Goal: Task Accomplishment & Management: Manage account settings

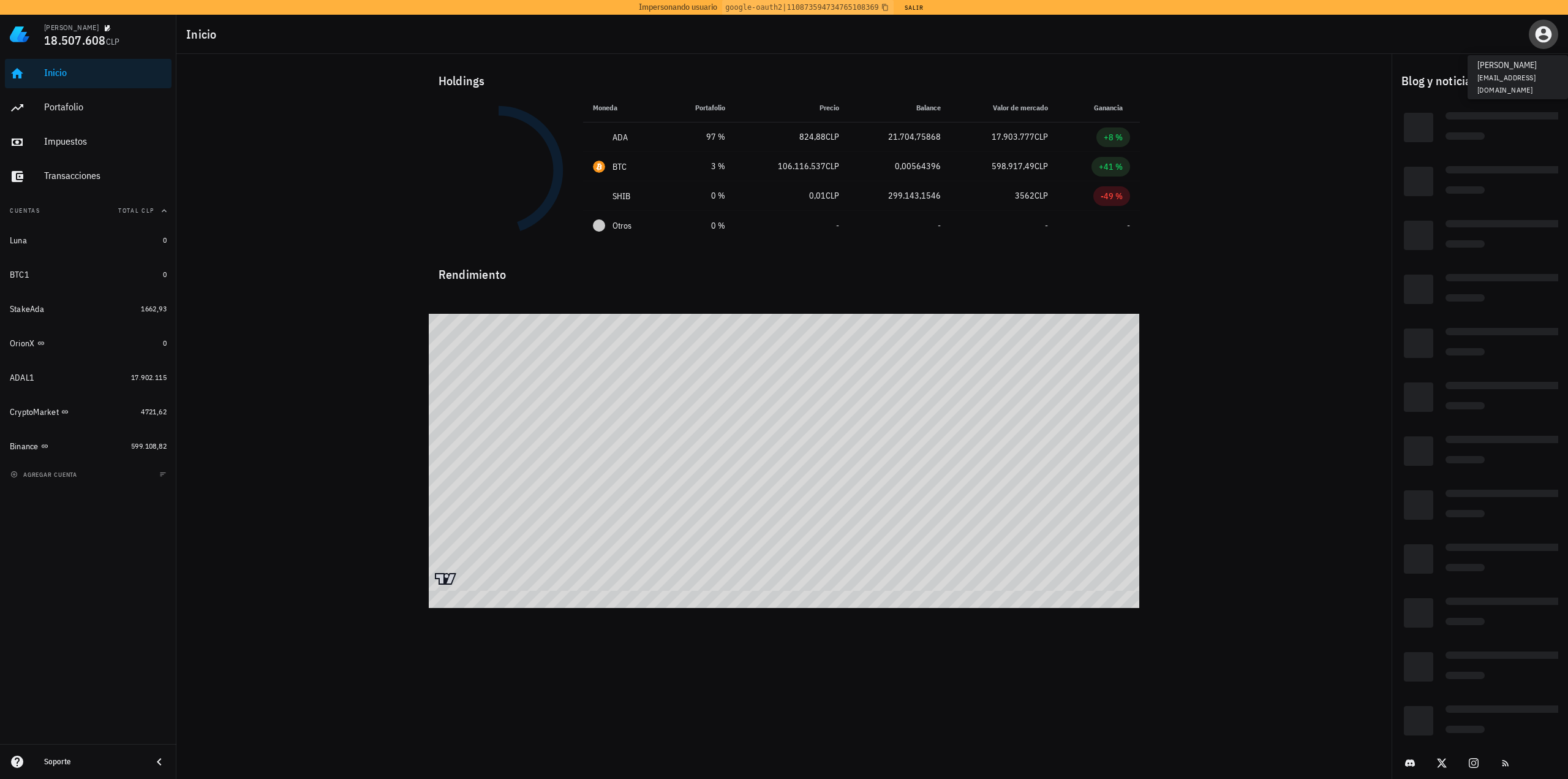
click at [1541, 35] on icon "button" at bounding box center [1543, 35] width 17 height 17
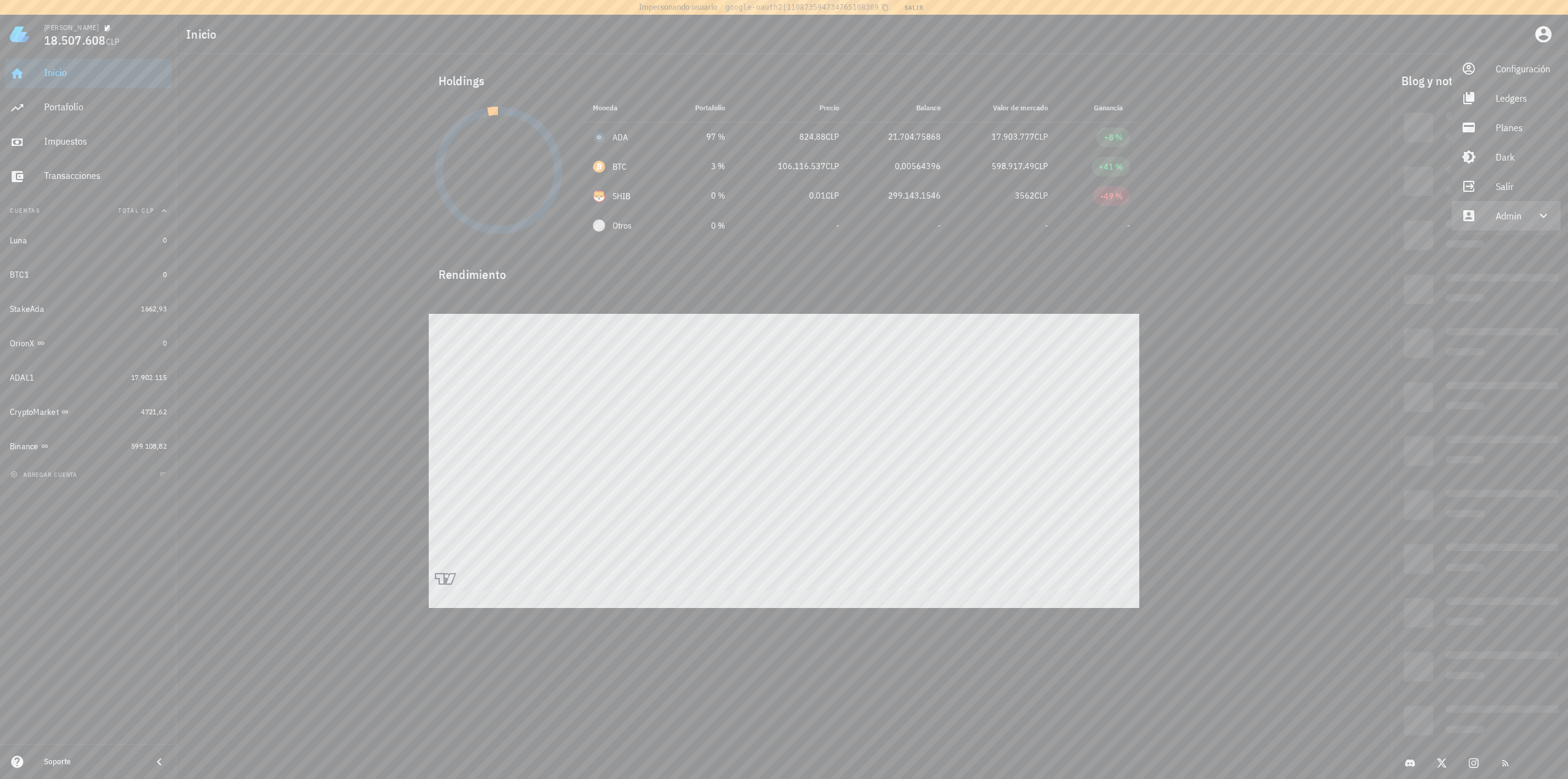
click at [1503, 230] on div "Admin" at bounding box center [1506, 215] width 109 height 29
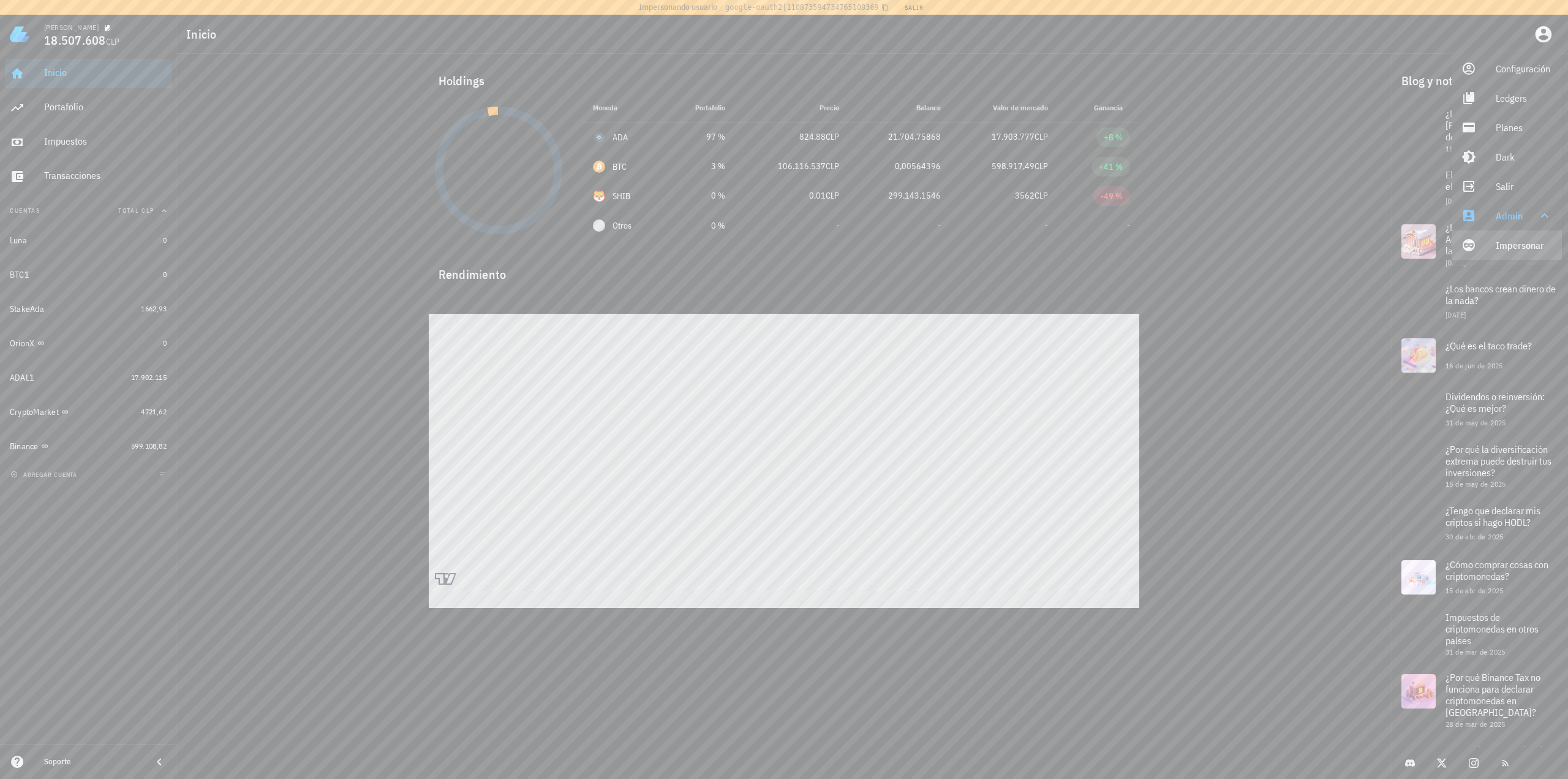
click at [1484, 247] on link "Impersonar" at bounding box center [1507, 245] width 110 height 29
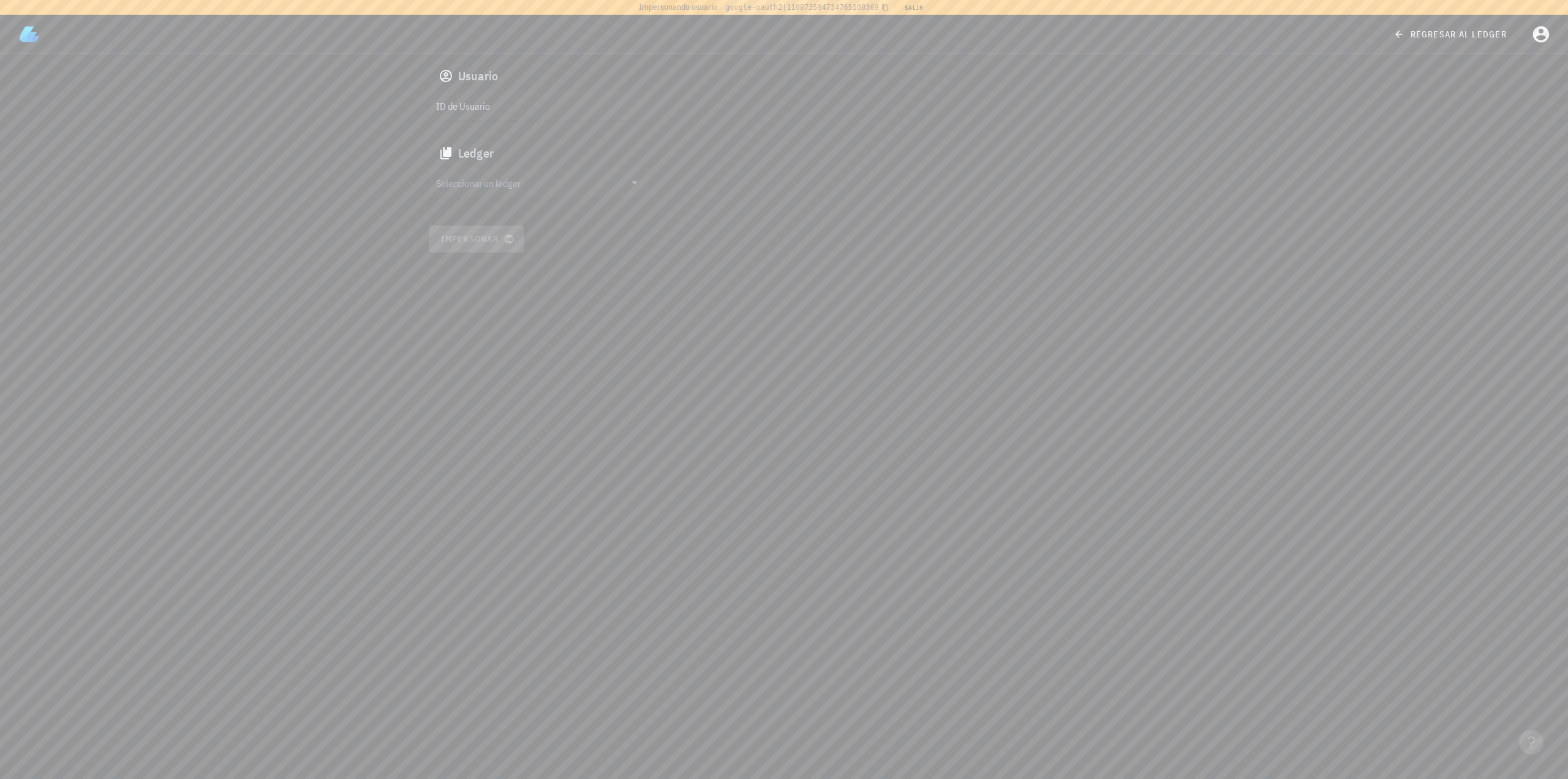
click at [471, 92] on div "ID de Usuario" at bounding box center [539, 105] width 221 height 29
paste input "google-oauth2|115704270104155947170"
type input "google-oauth2|115704270104155947170"
click at [480, 180] on input "Seleccionar un ledger" at bounding box center [530, 183] width 189 height 19
click at [469, 191] on div "ckx9n3x5o4474511s3pcc1fl8o" at bounding box center [548, 195] width 182 height 9
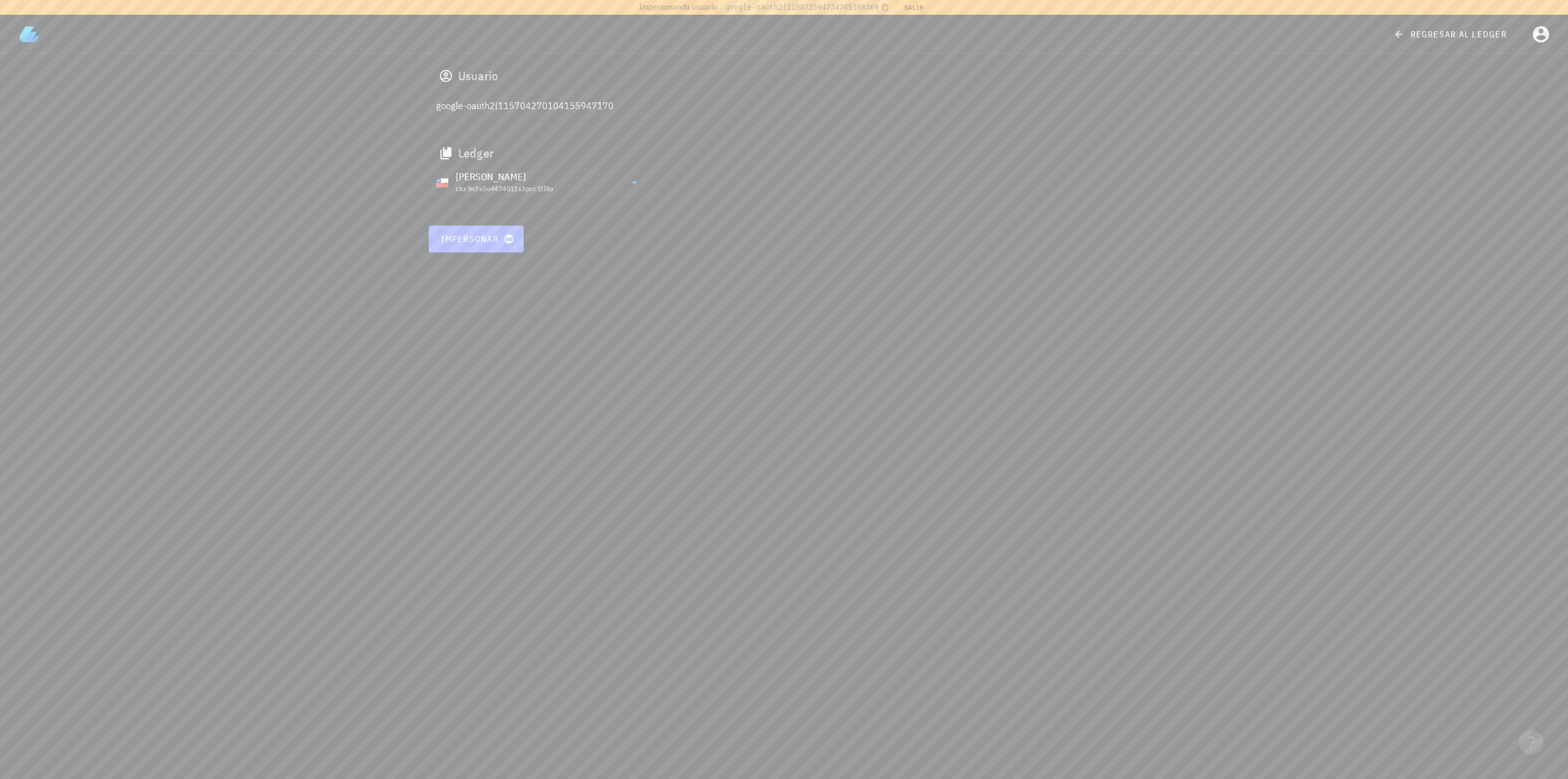
click at [462, 251] on button "Impersonar" at bounding box center [477, 238] width 96 height 27
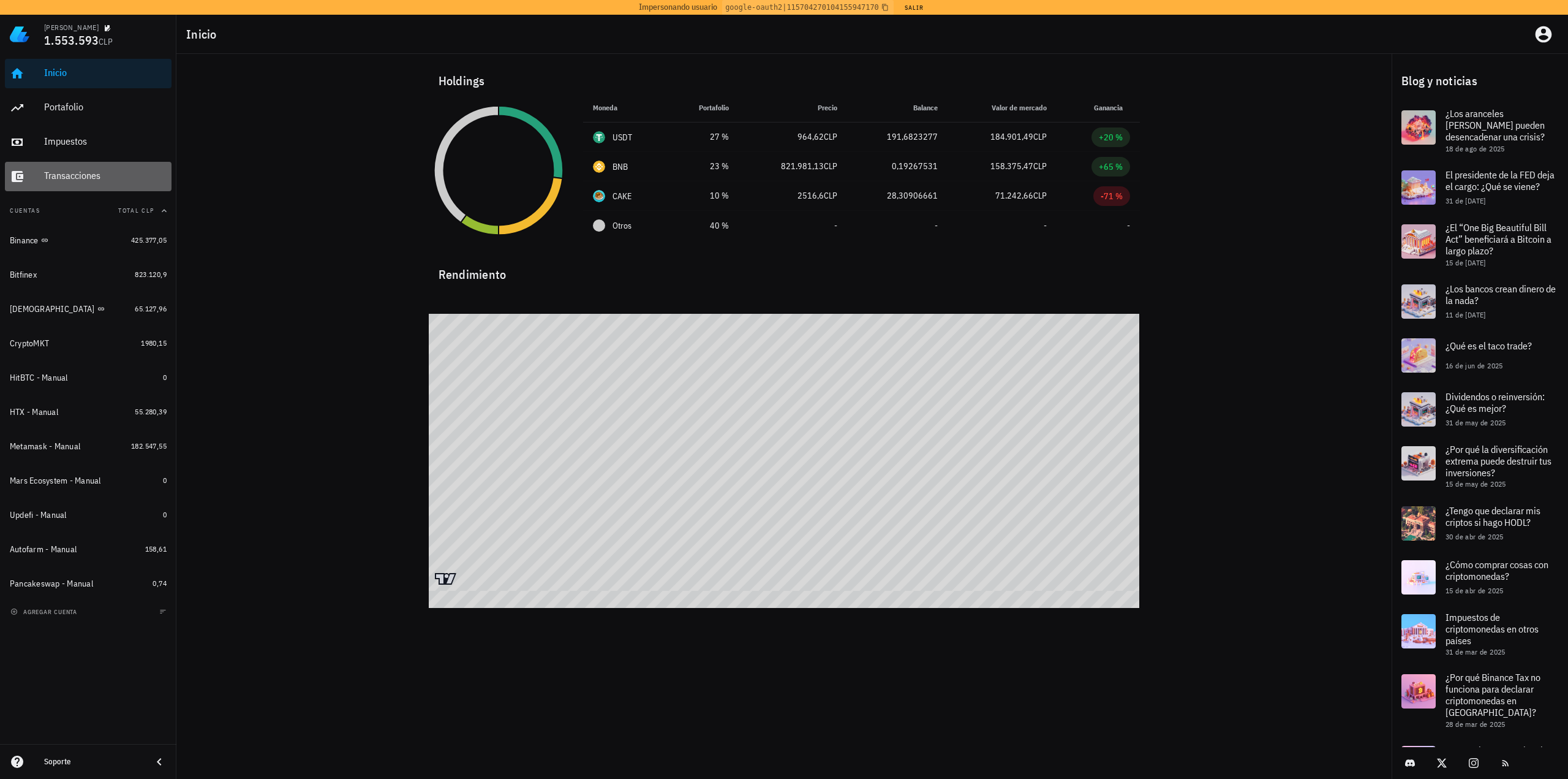
click at [89, 175] on div "Transacciones" at bounding box center [105, 175] width 122 height 12
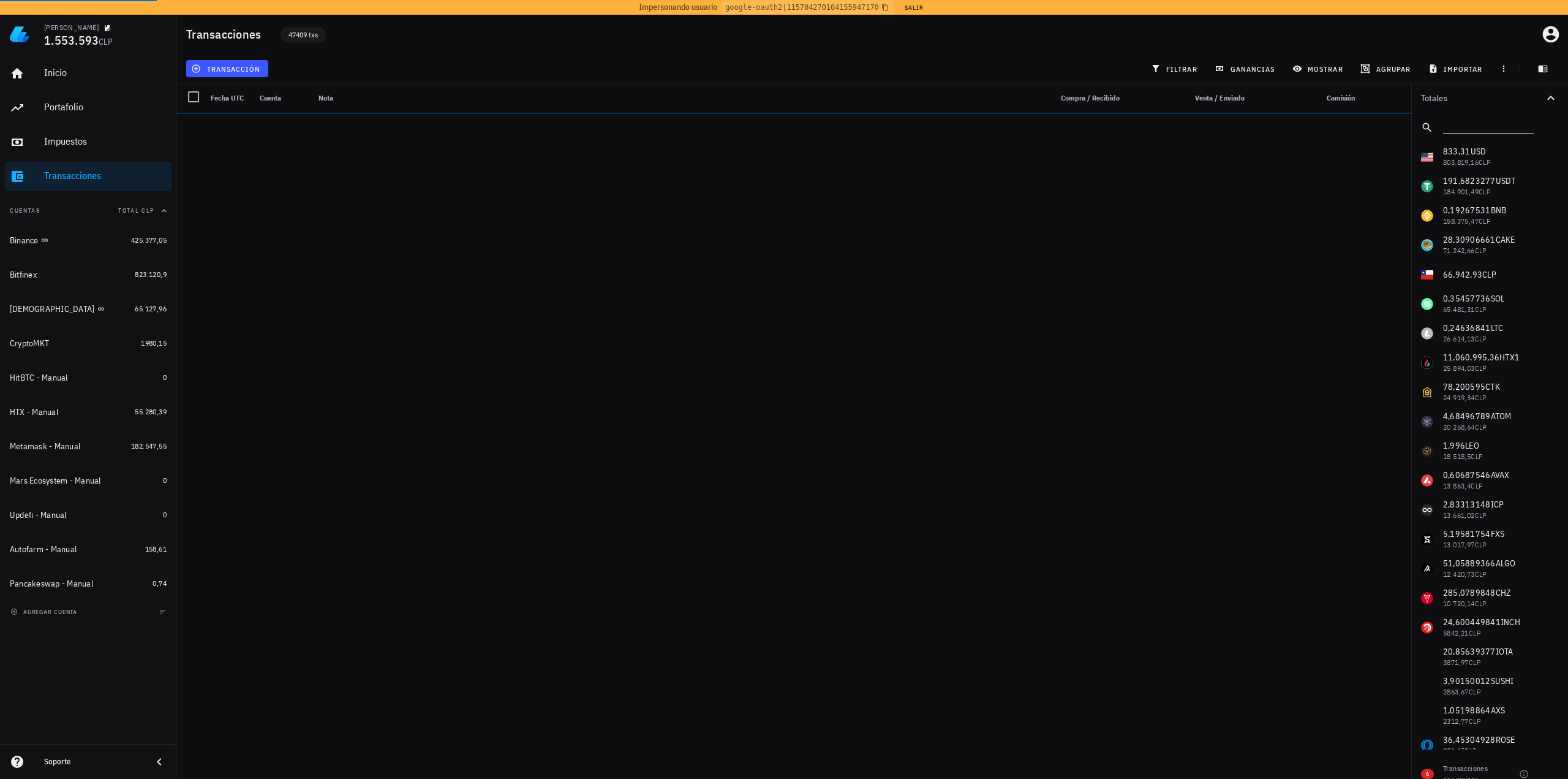
drag, startPoint x: 296, startPoint y: 35, endPoint x: 308, endPoint y: 35, distance: 12.0
click at [308, 35] on span "47409 txs" at bounding box center [303, 35] width 29 height 13
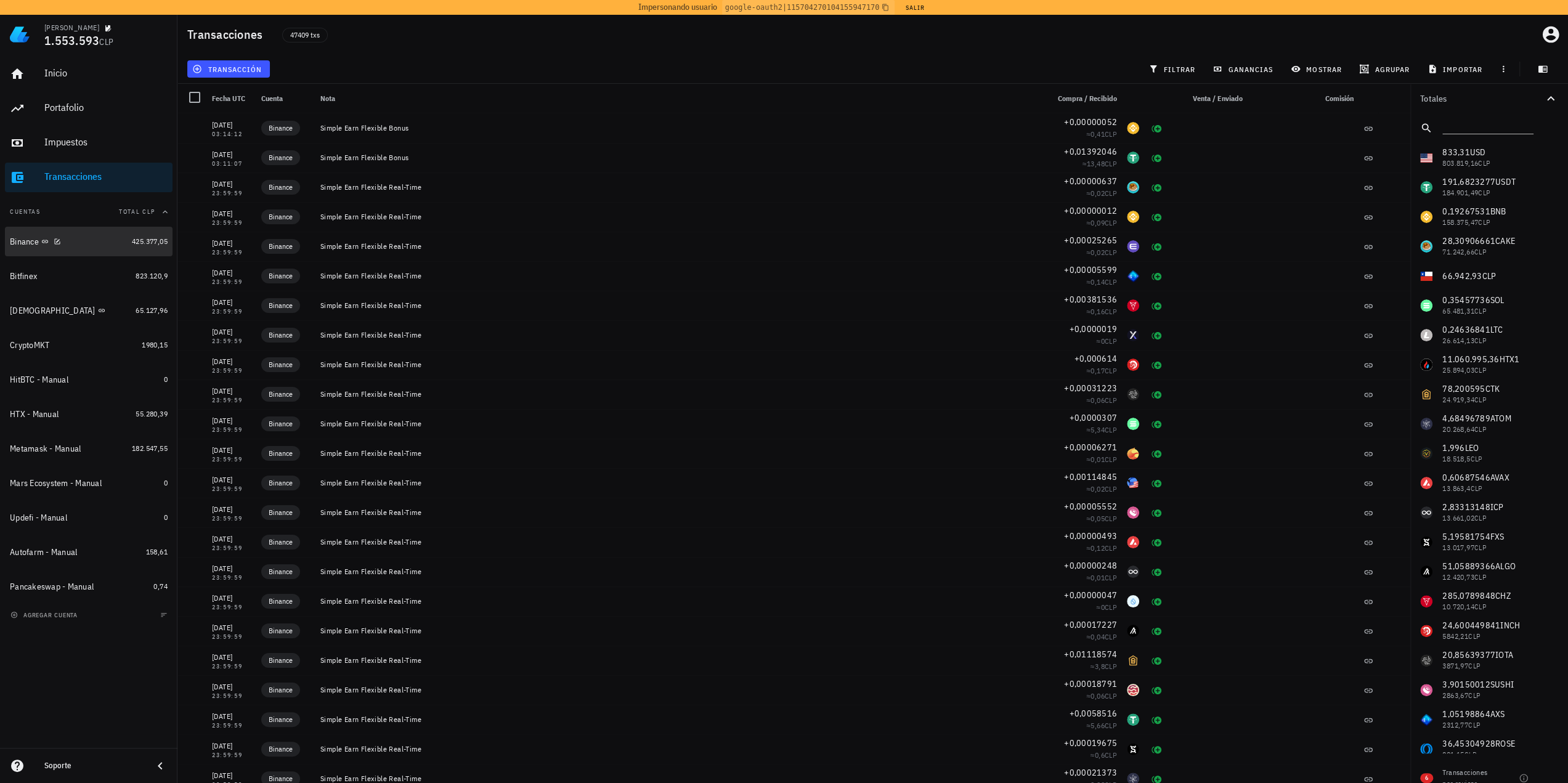
click at [99, 244] on div "Binance" at bounding box center [68, 241] width 117 height 12
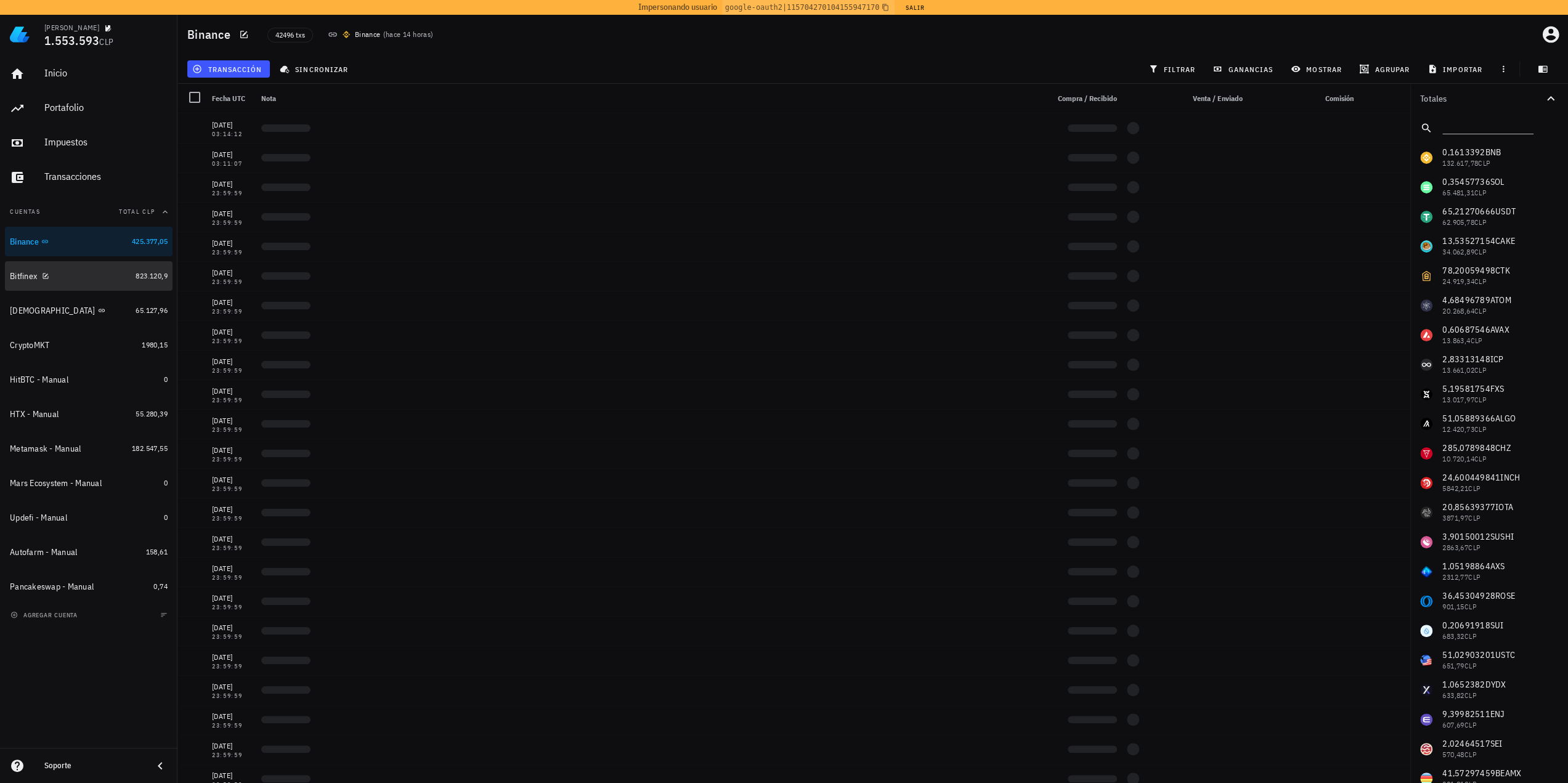
click at [86, 271] on div "Bitfinex" at bounding box center [70, 276] width 121 height 12
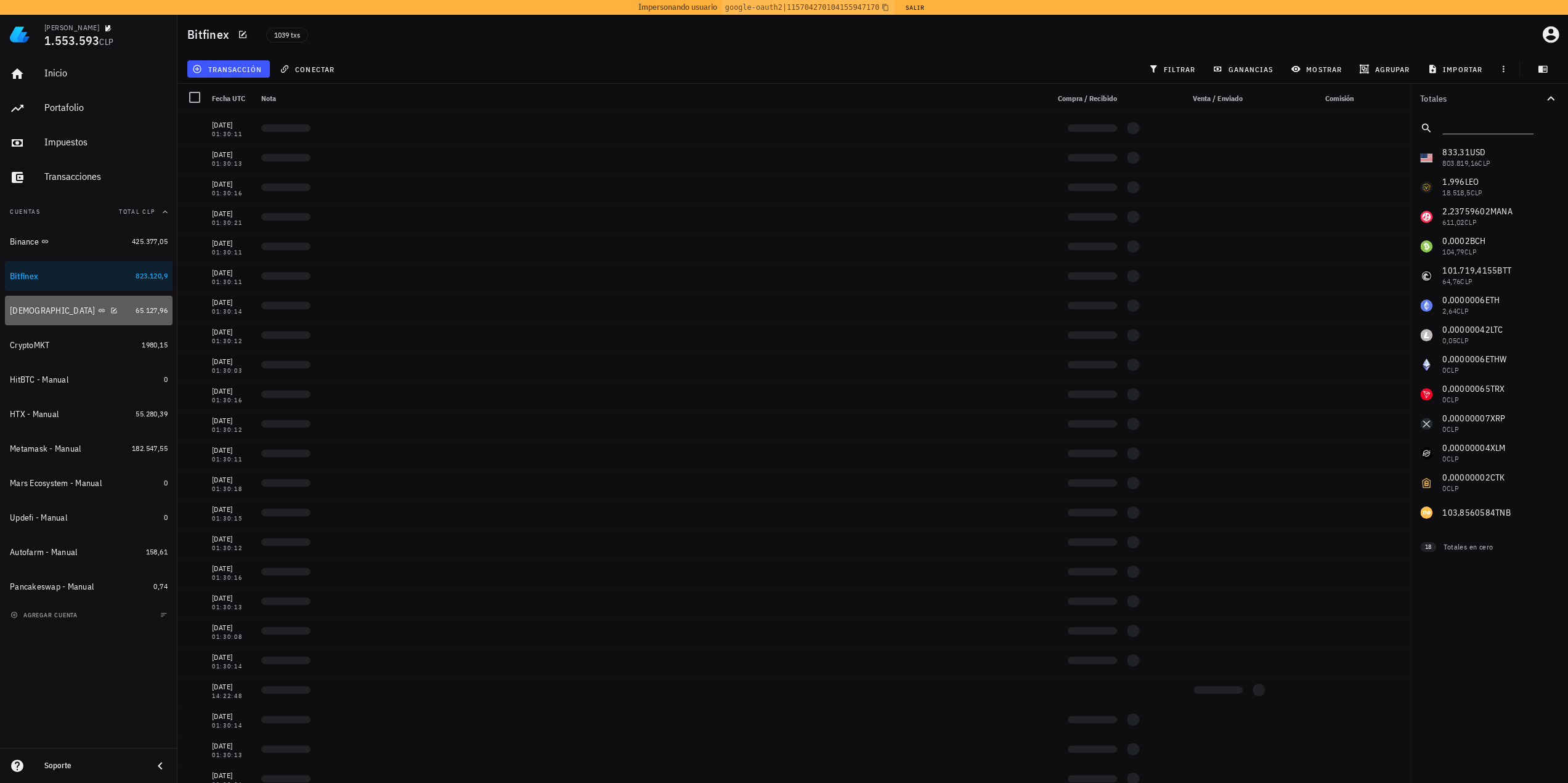
click at [89, 302] on div "[DEMOGRAPHIC_DATA]" at bounding box center [70, 311] width 121 height 27
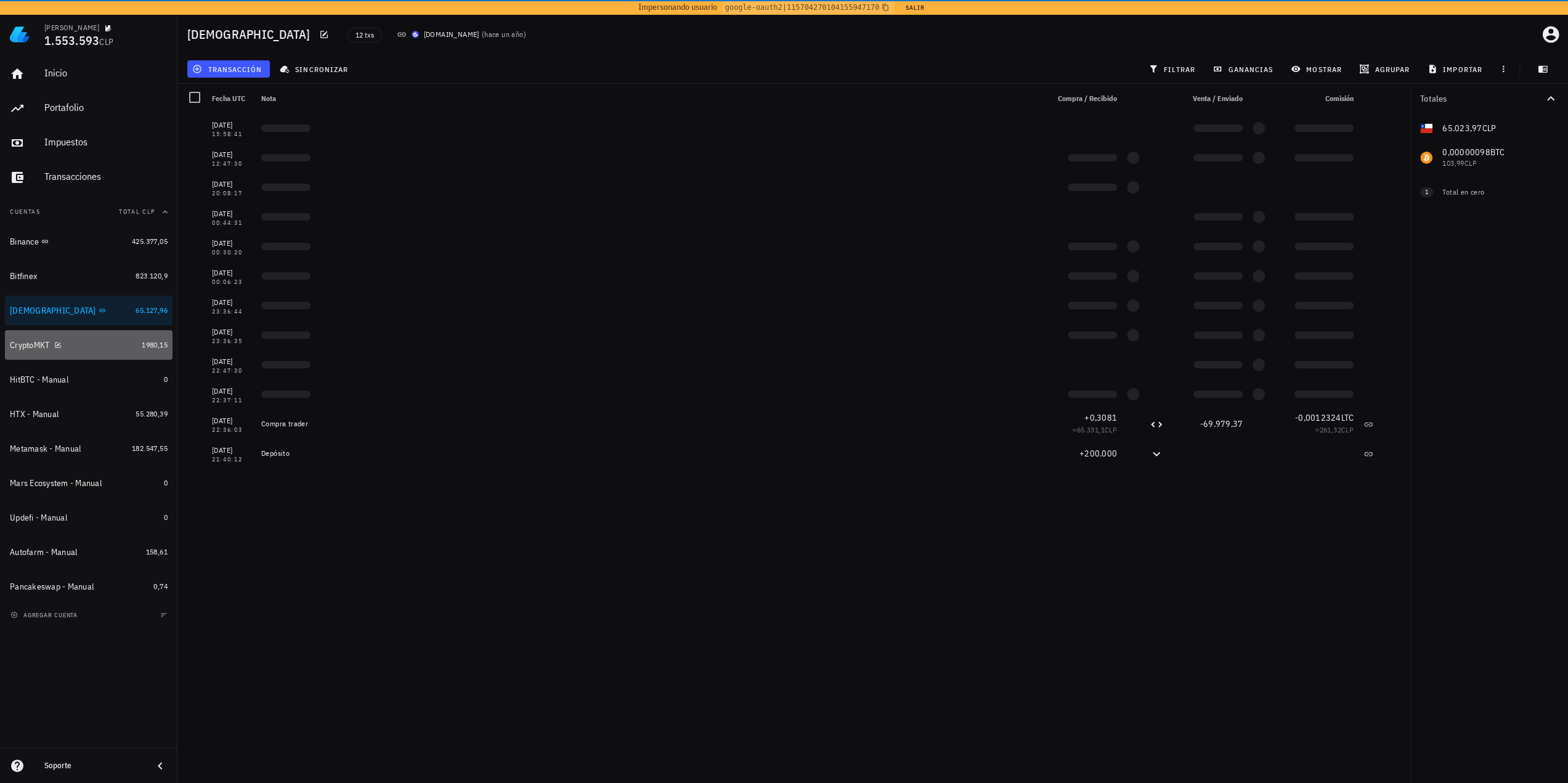
click at [94, 343] on div "CryptoMKT" at bounding box center [73, 345] width 127 height 12
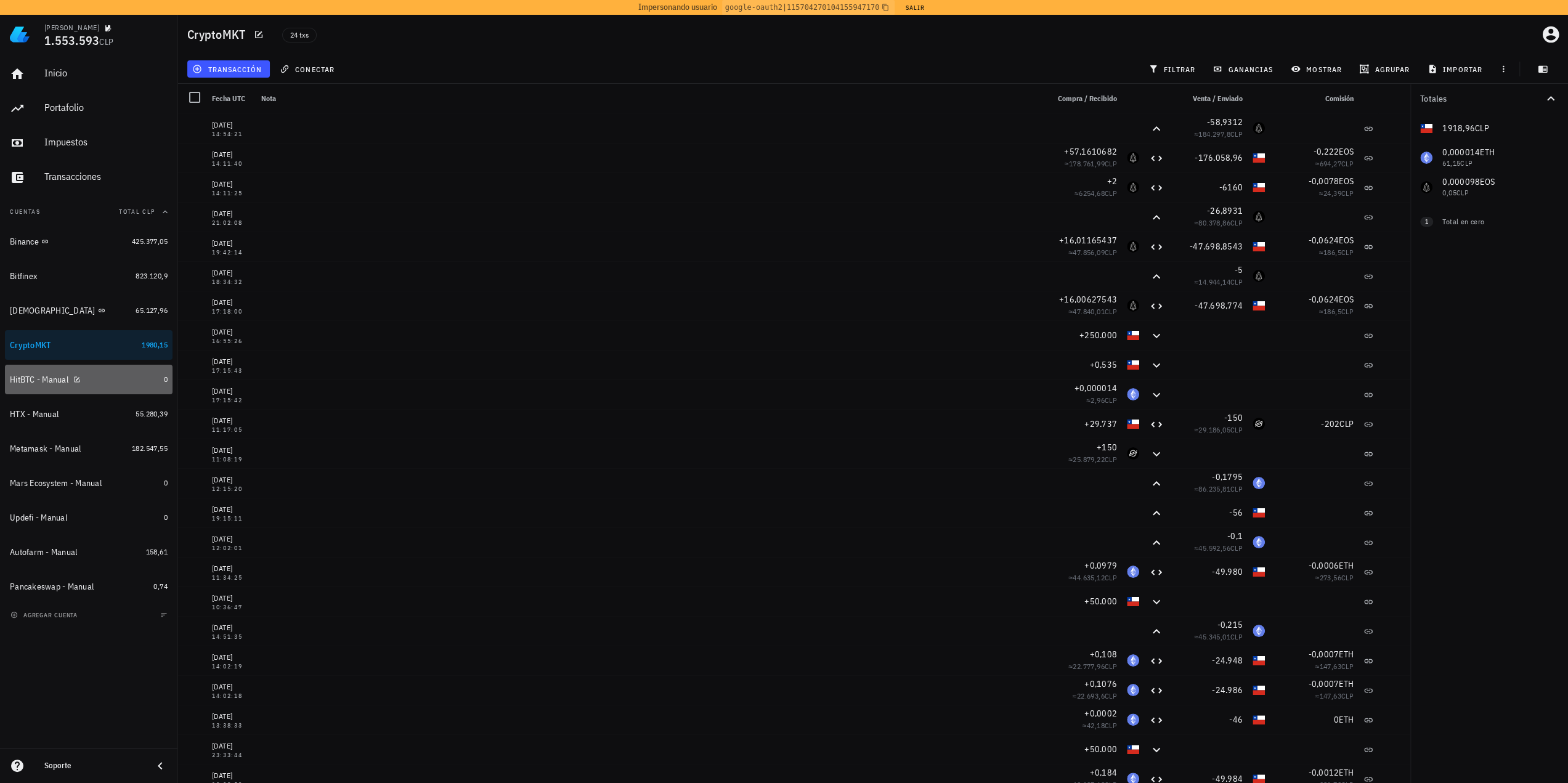
click at [113, 375] on div "HitBTC - Manual" at bounding box center [84, 379] width 149 height 12
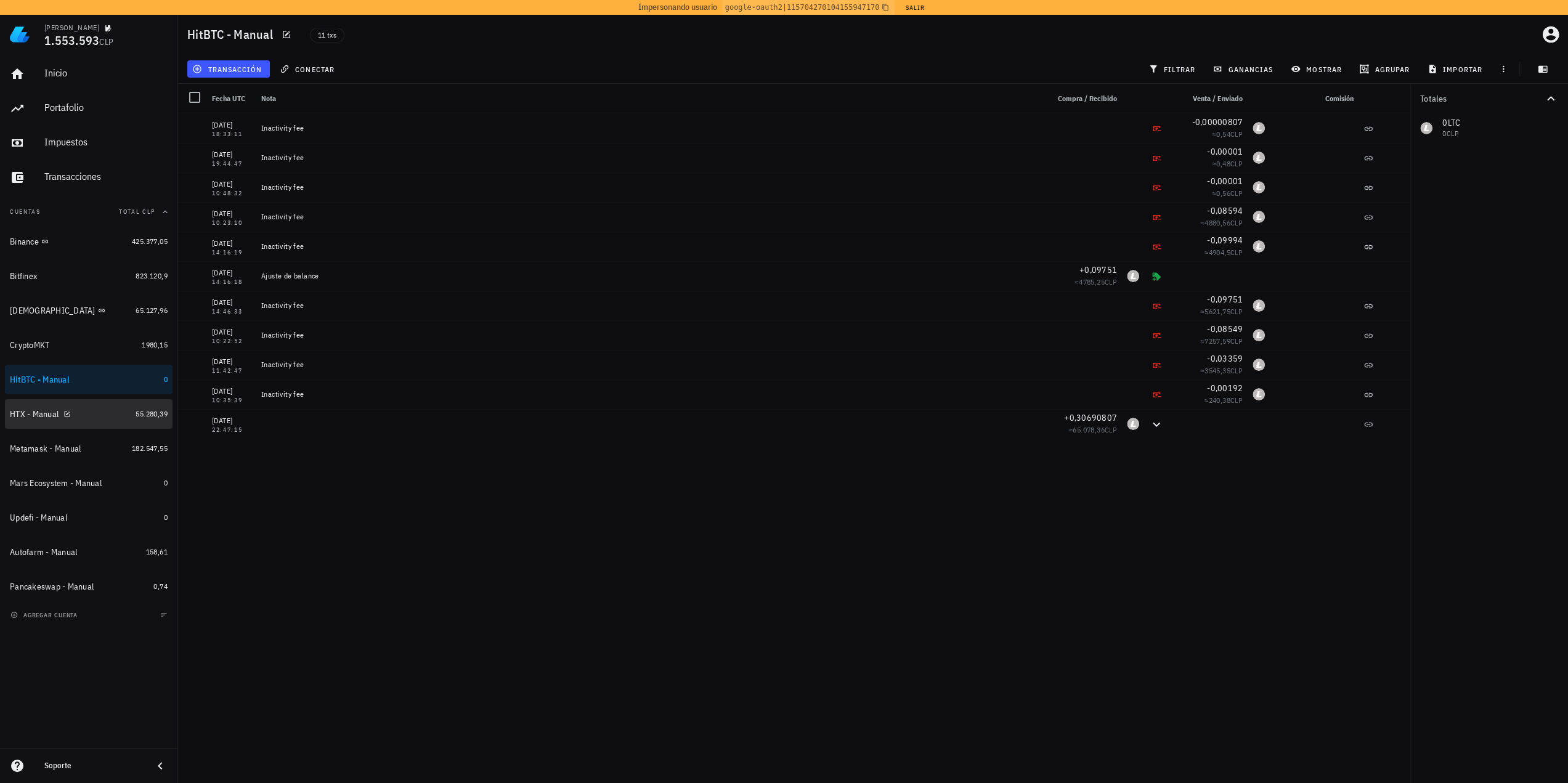
click at [97, 406] on div "HTX - Manual" at bounding box center [70, 414] width 121 height 27
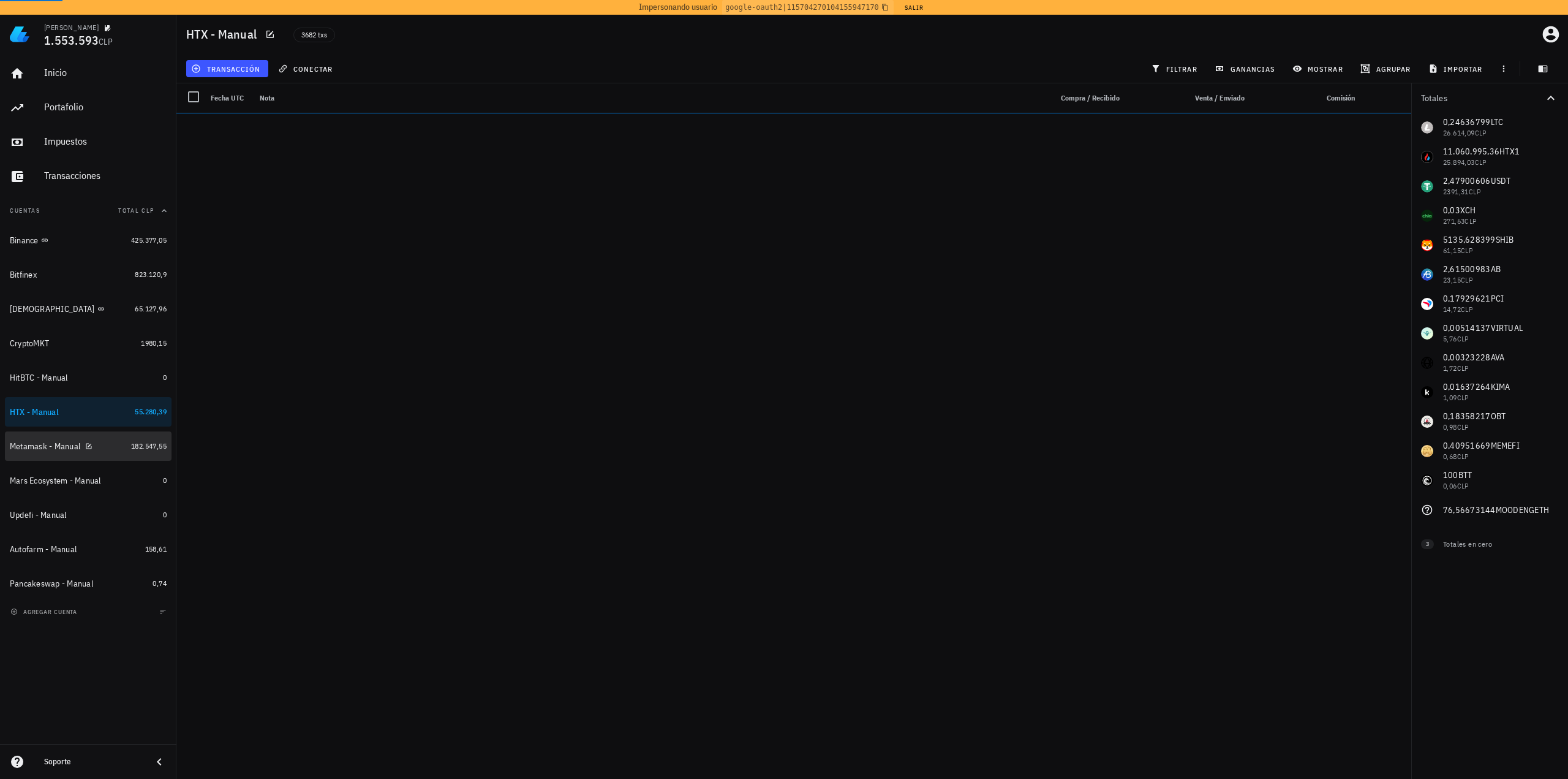
click at [113, 452] on div "Metamask - Manual" at bounding box center [67, 447] width 116 height 27
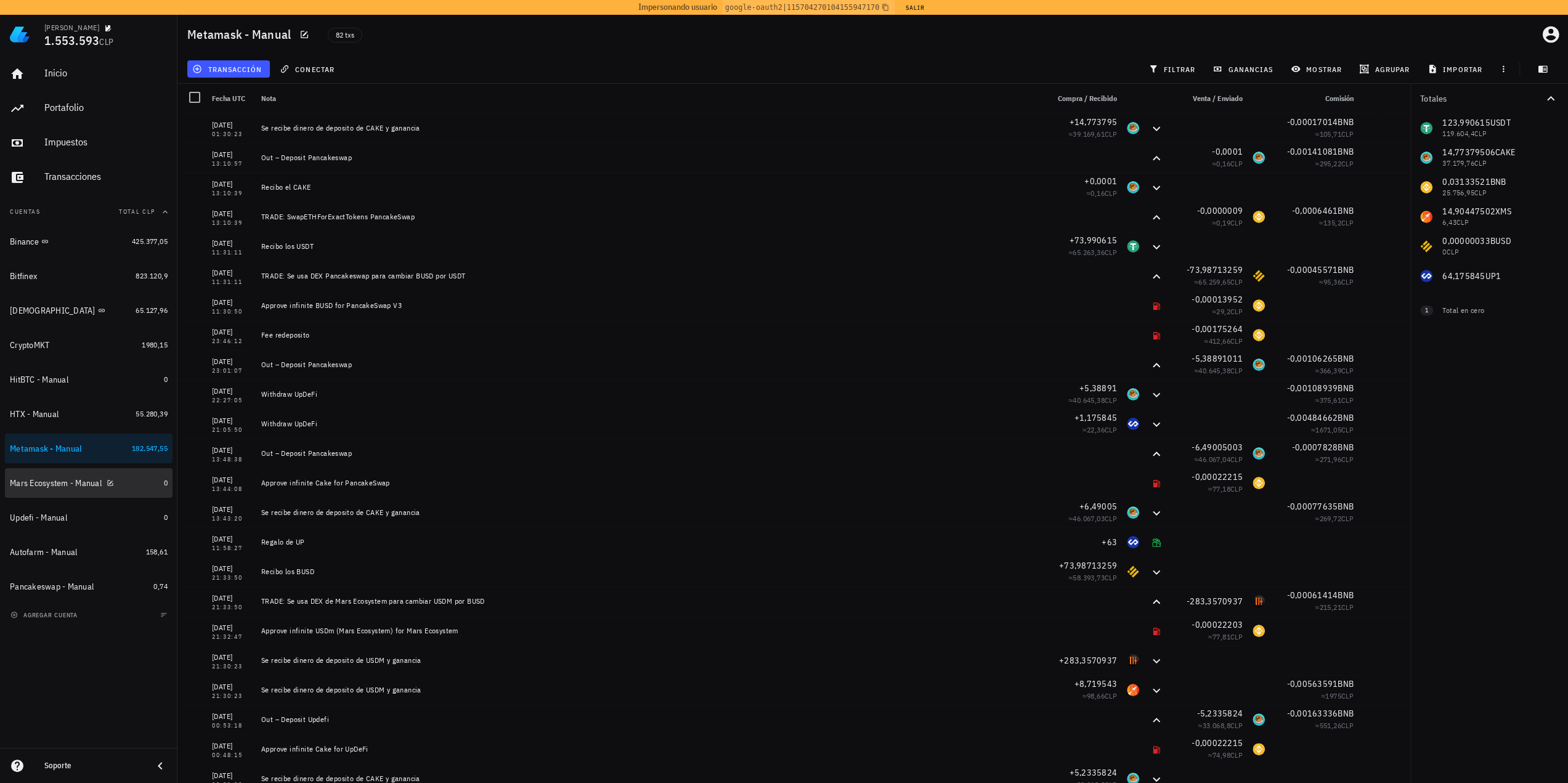
click at [42, 487] on div "Mars Ecosystem - Manual" at bounding box center [55, 484] width 92 height 11
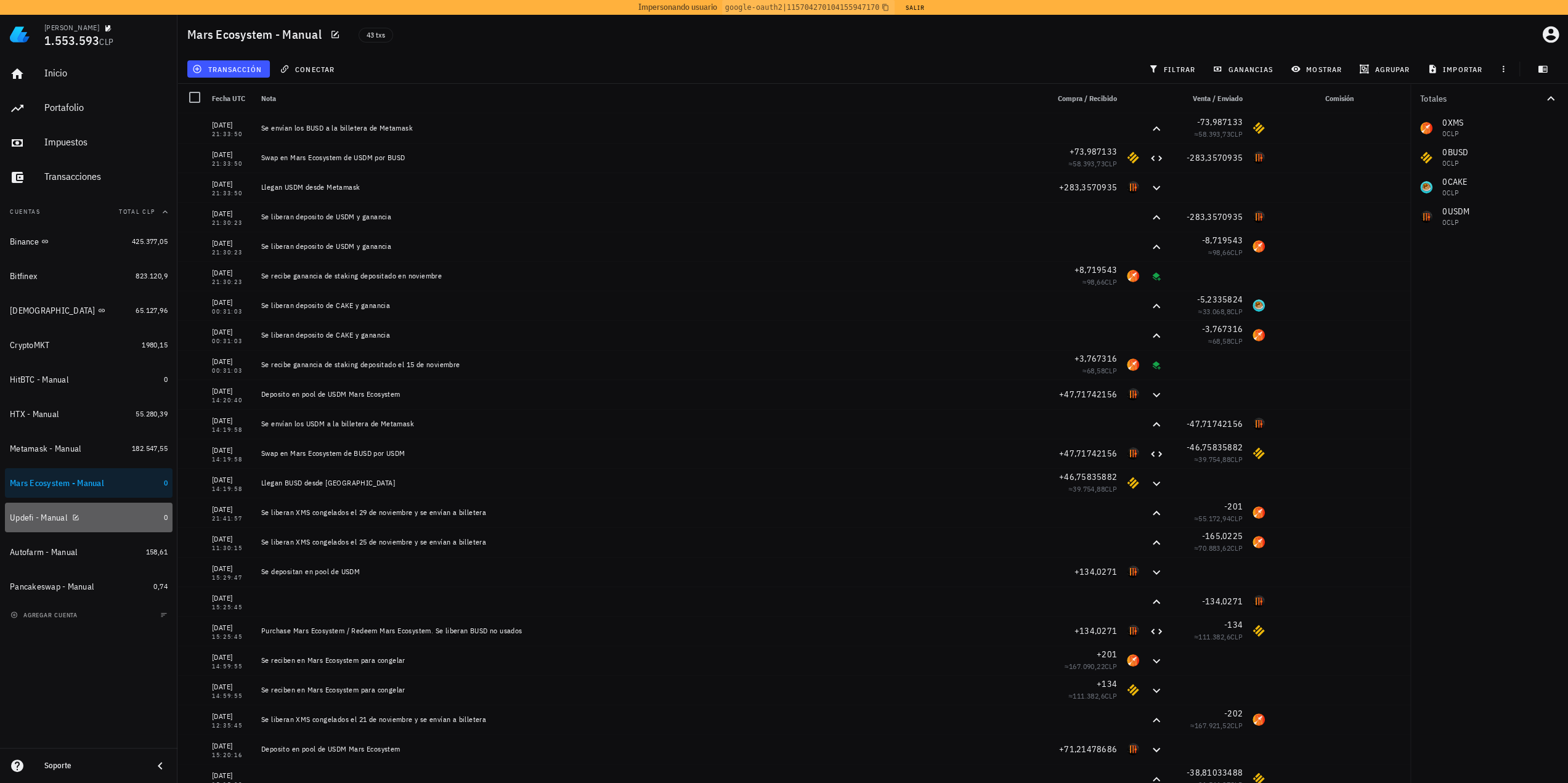
click at [22, 529] on div "Updefi - Manual" at bounding box center [84, 518] width 149 height 27
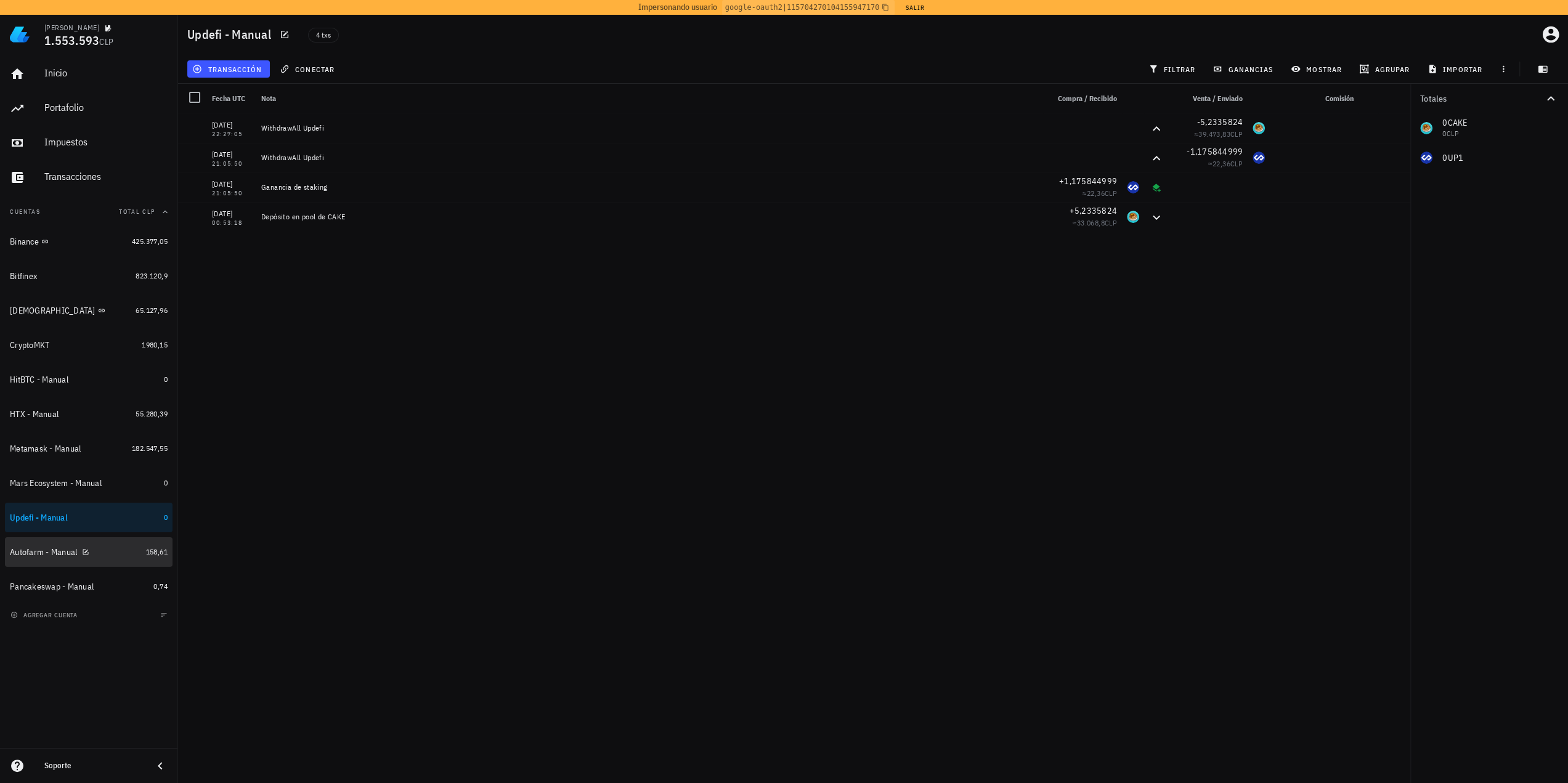
click at [29, 558] on div "Autofarm - Manual" at bounding box center [75, 552] width 131 height 27
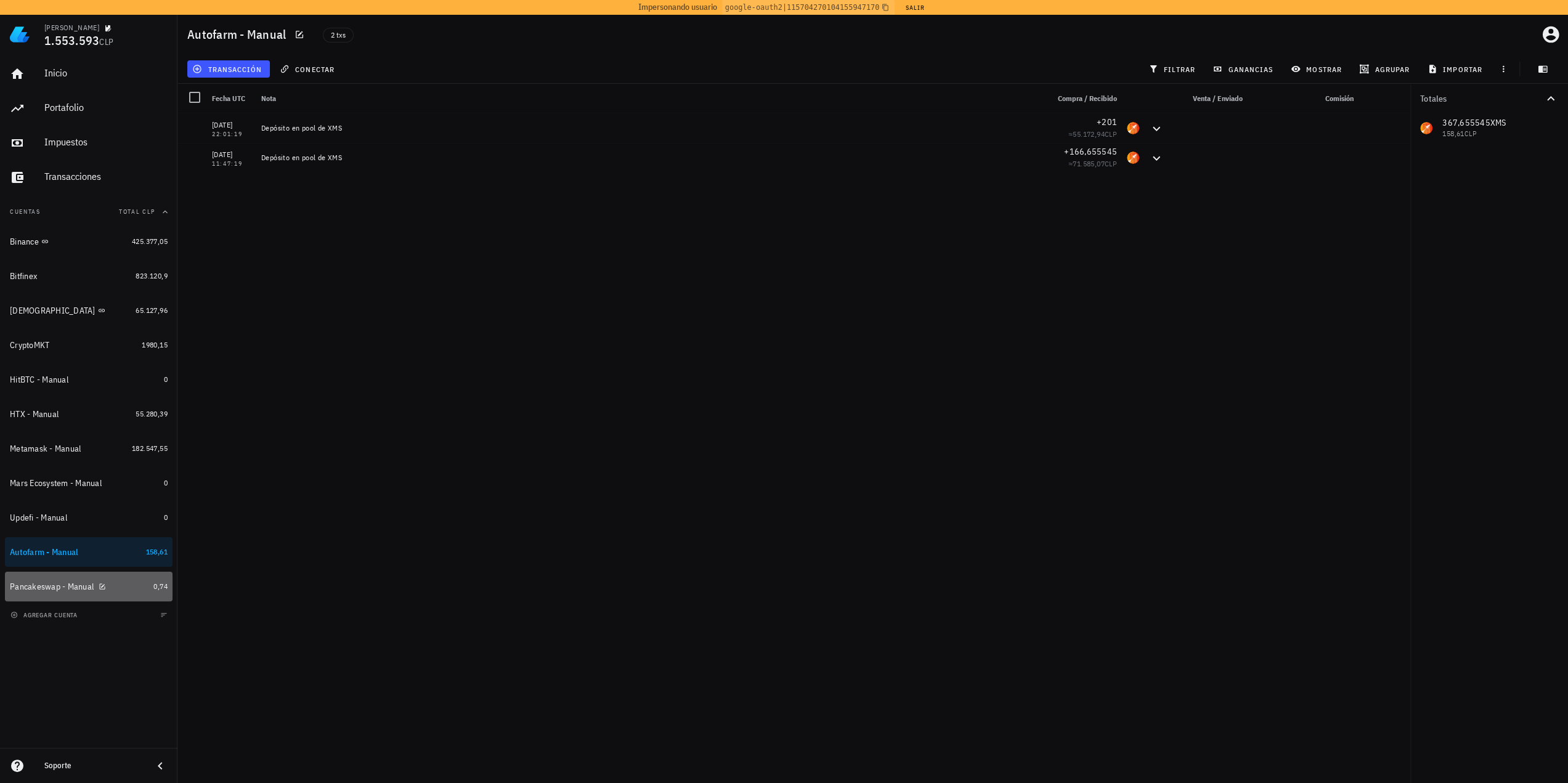
click at [36, 586] on div "Pancakeswap - Manual" at bounding box center [52, 587] width 84 height 11
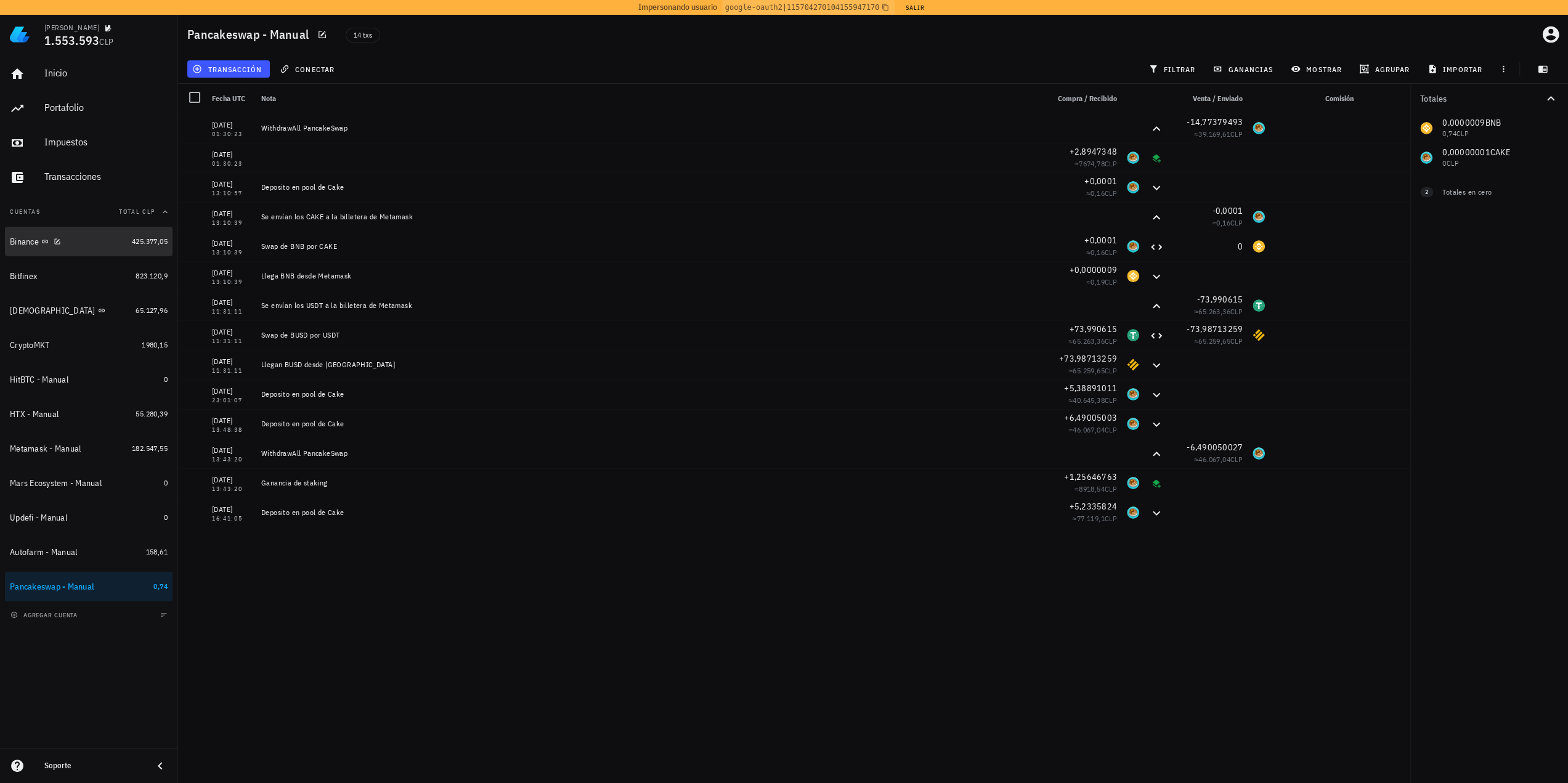
click at [18, 241] on div "Binance" at bounding box center [24, 241] width 29 height 11
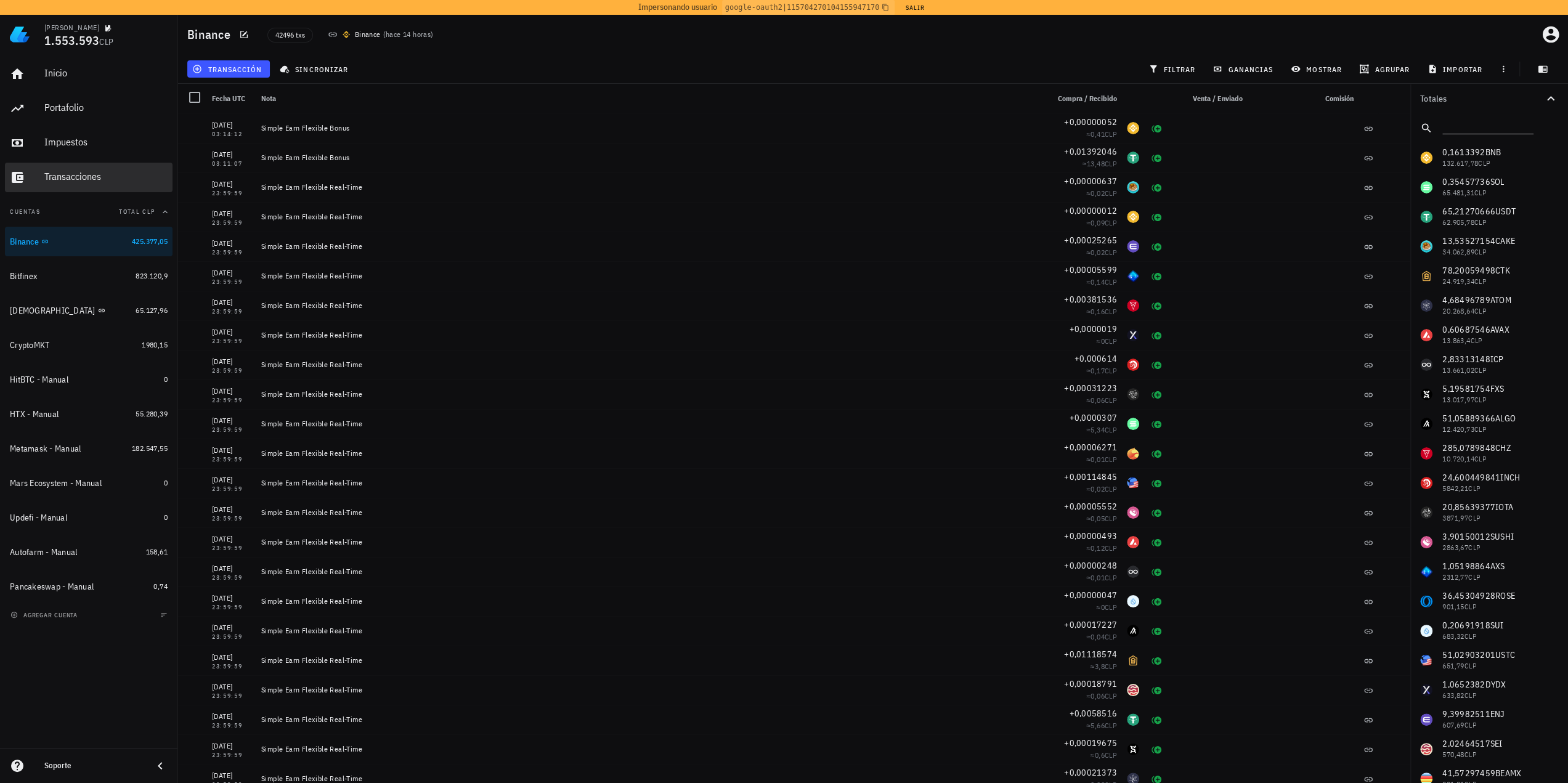
click at [99, 173] on div "Transacciones" at bounding box center [106, 176] width 123 height 12
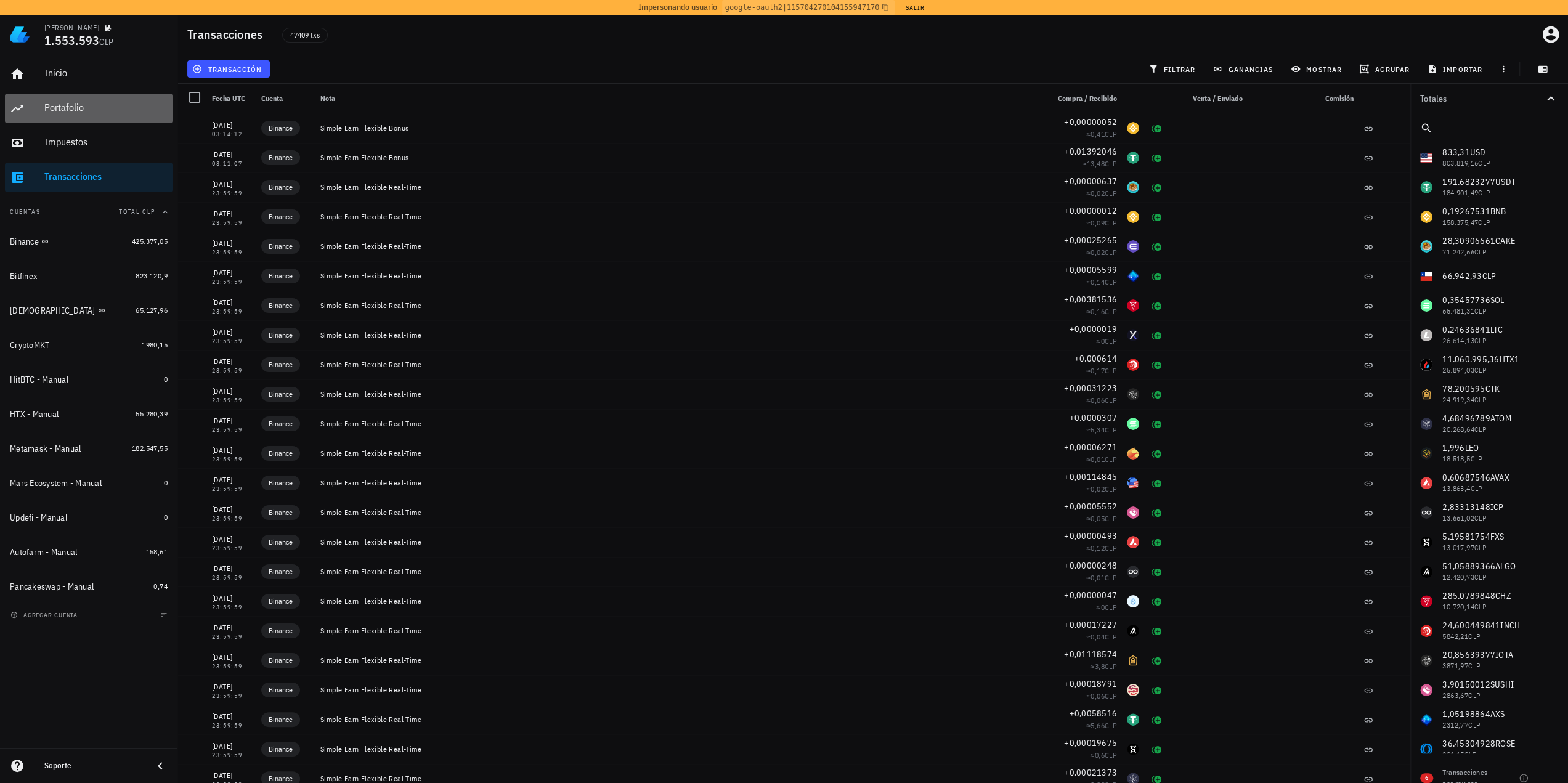
click at [89, 110] on div "Portafolio" at bounding box center [106, 107] width 123 height 12
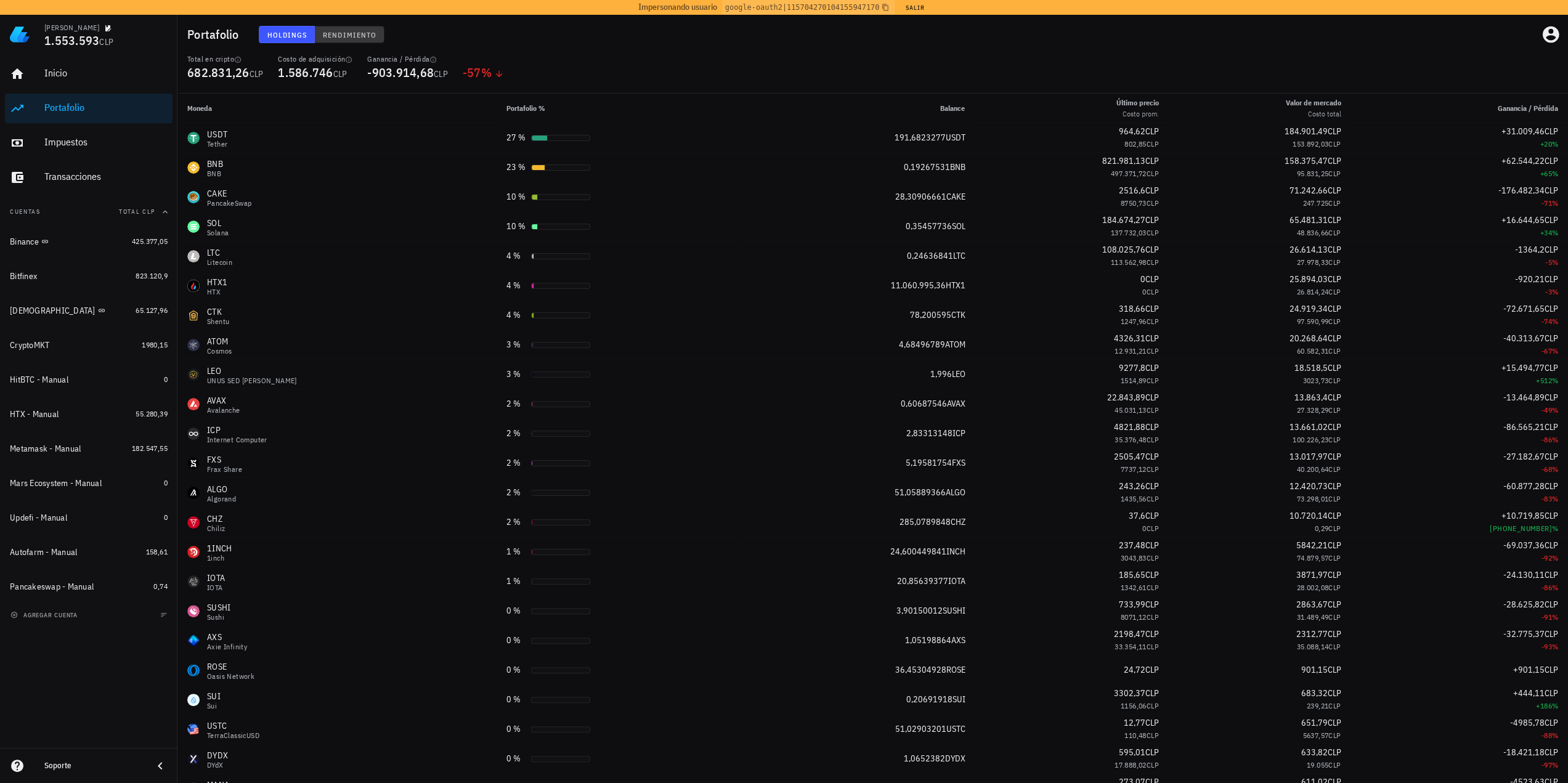
click at [331, 30] on span "Rendimiento" at bounding box center [349, 35] width 54 height 9
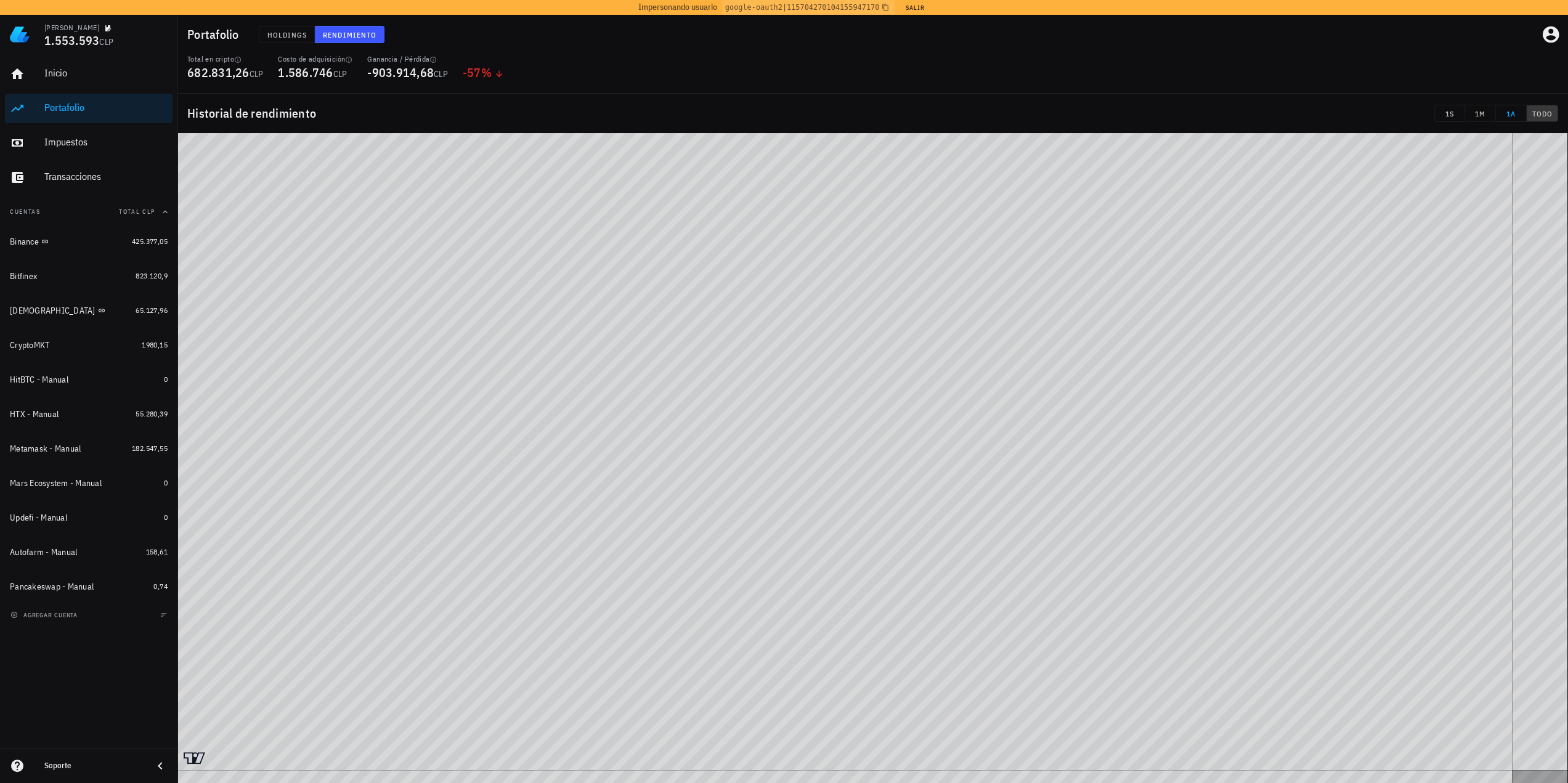
click at [1540, 114] on span "TODO" at bounding box center [1542, 113] width 21 height 9
click at [694, 66] on div "Total en cripto 682.831,26 CLP Costo de adquisición 1.586.746 CLP Ganancia / Pé…" at bounding box center [872, 74] width 1385 height 39
